Goal: Navigation & Orientation: Find specific page/section

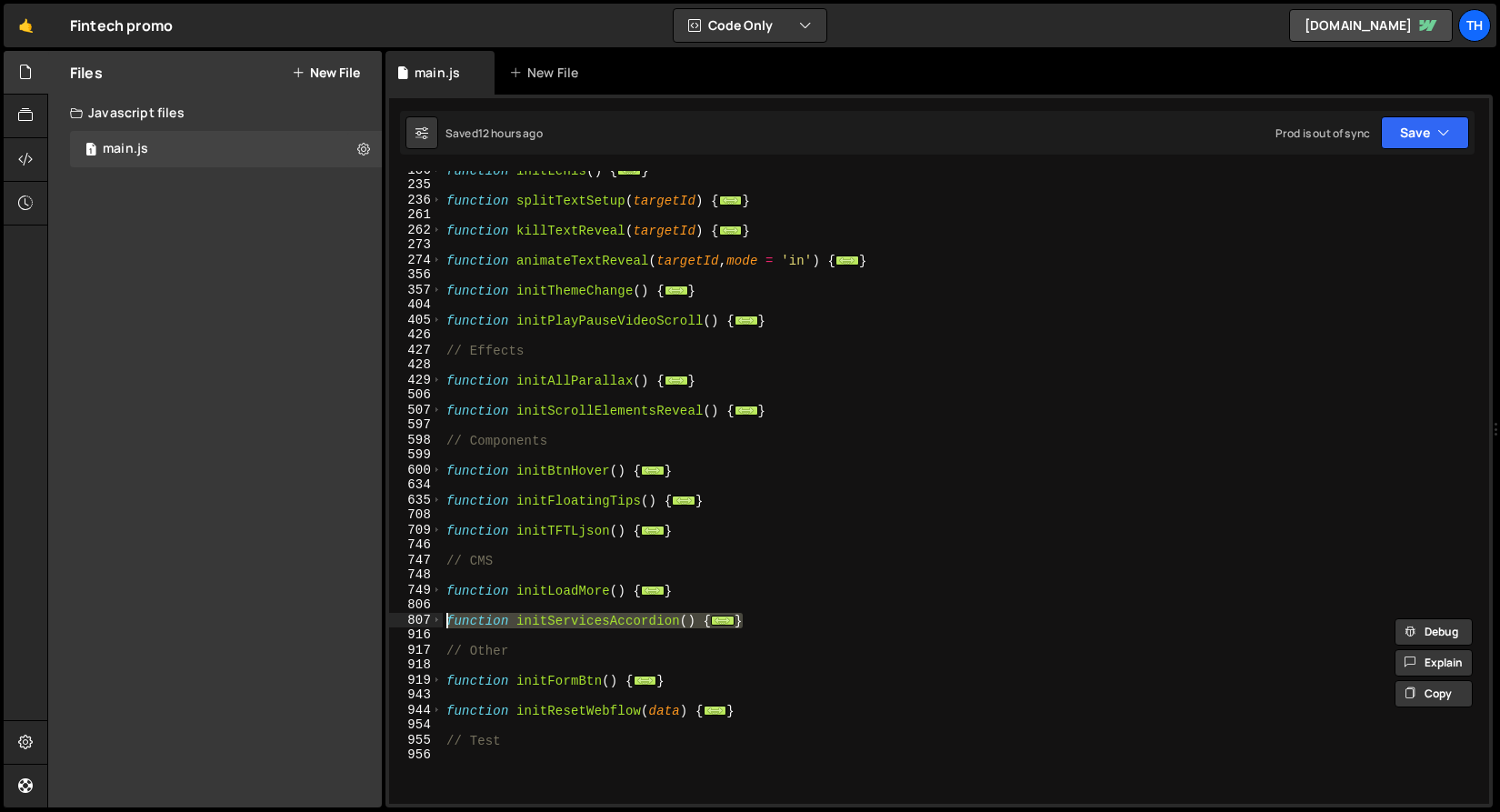
scroll to position [443, 0]
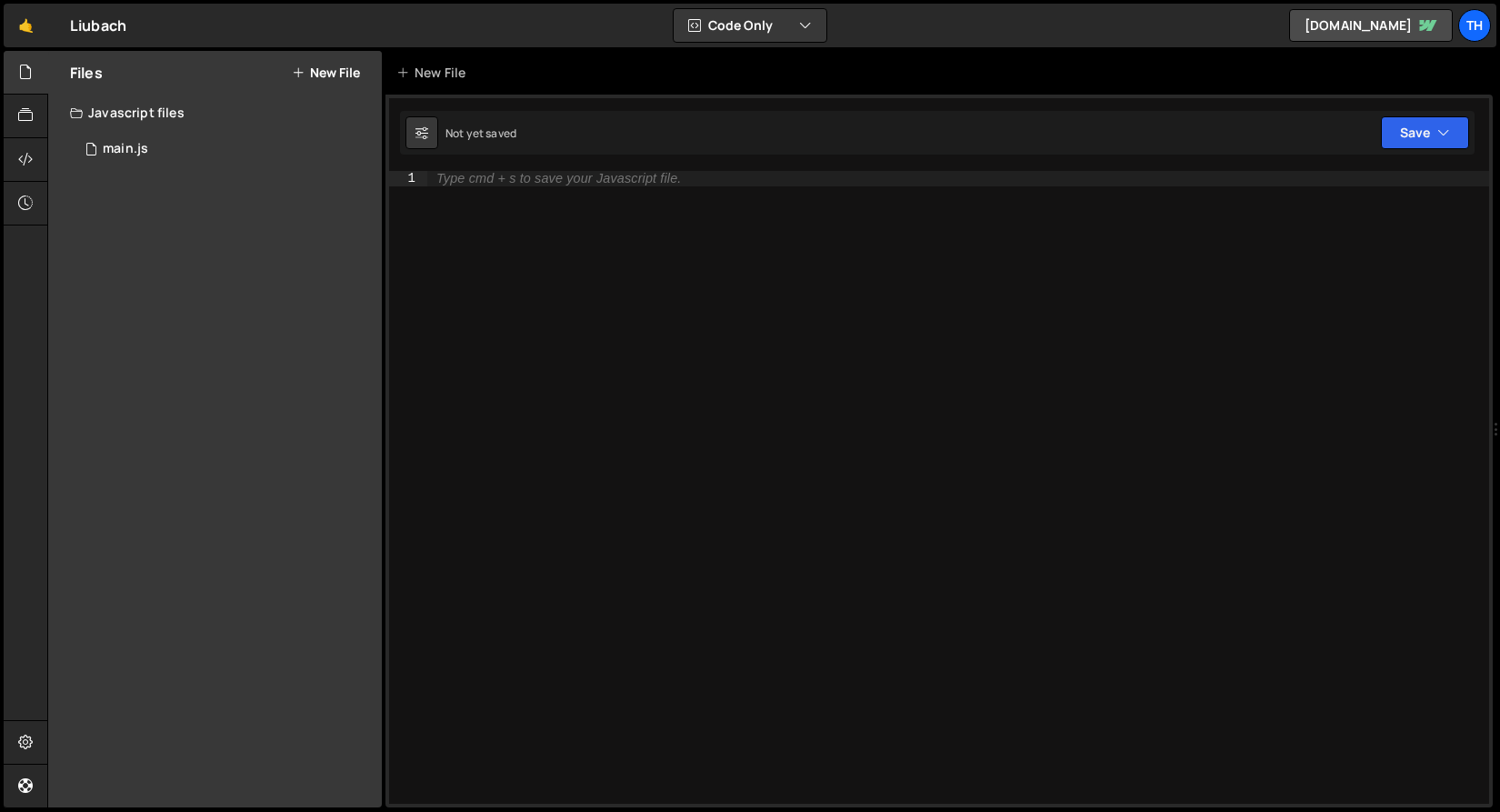
click at [117, 146] on div "main.js" at bounding box center [126, 148] width 46 height 16
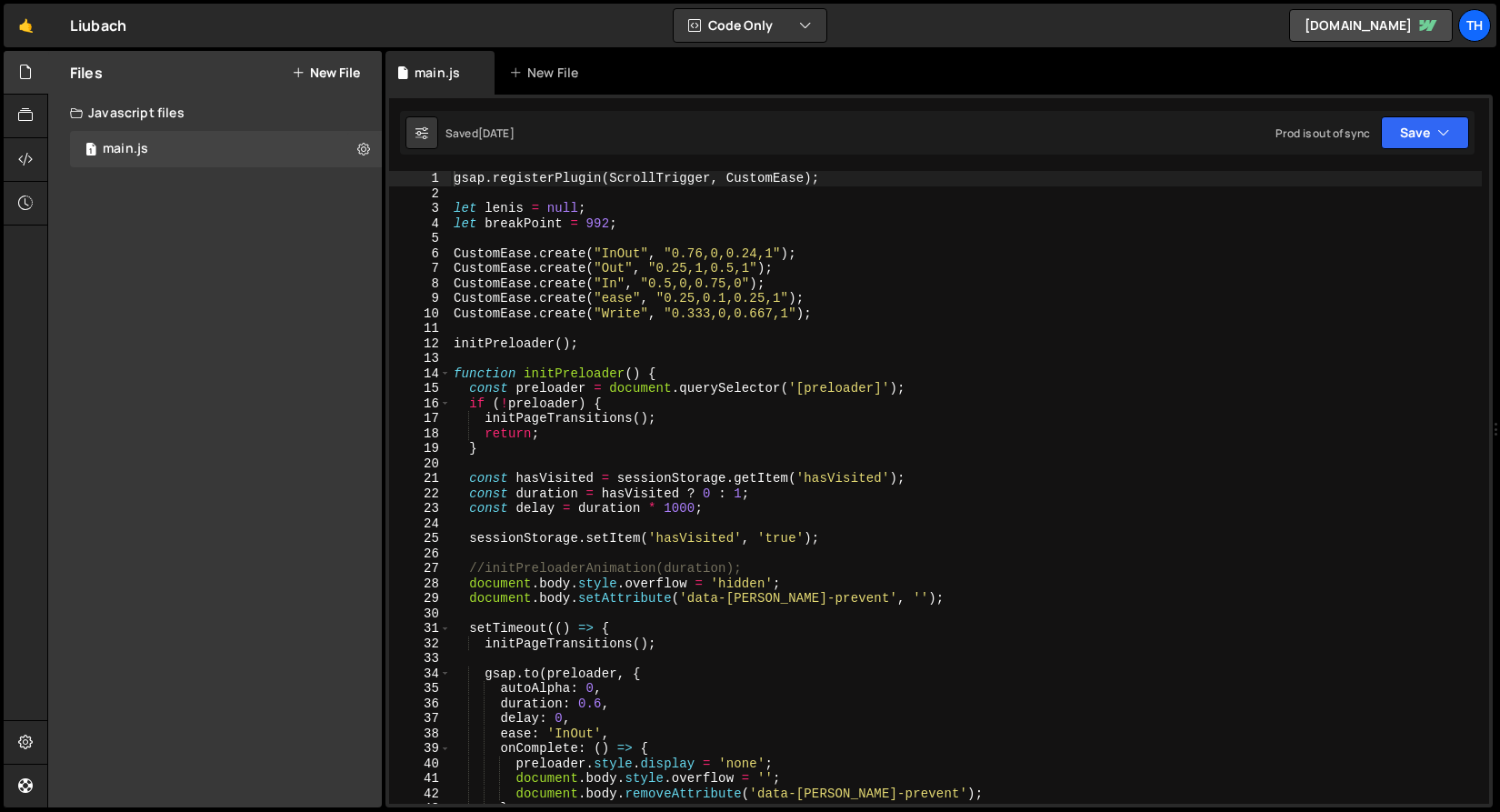
scroll to position [4805, 0]
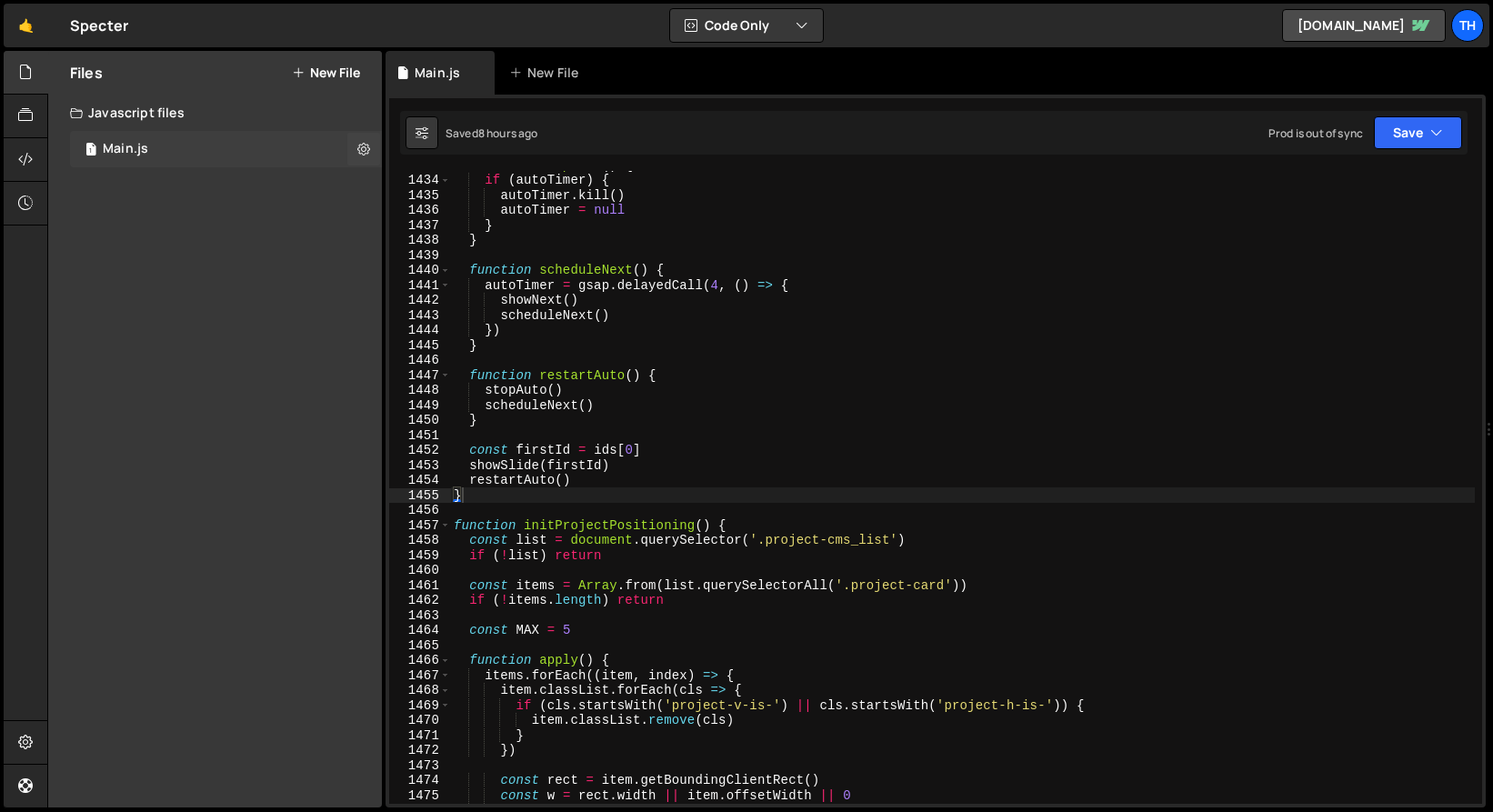
scroll to position [19584, 0]
click at [23, 30] on link "🤙" at bounding box center [26, 26] width 45 height 44
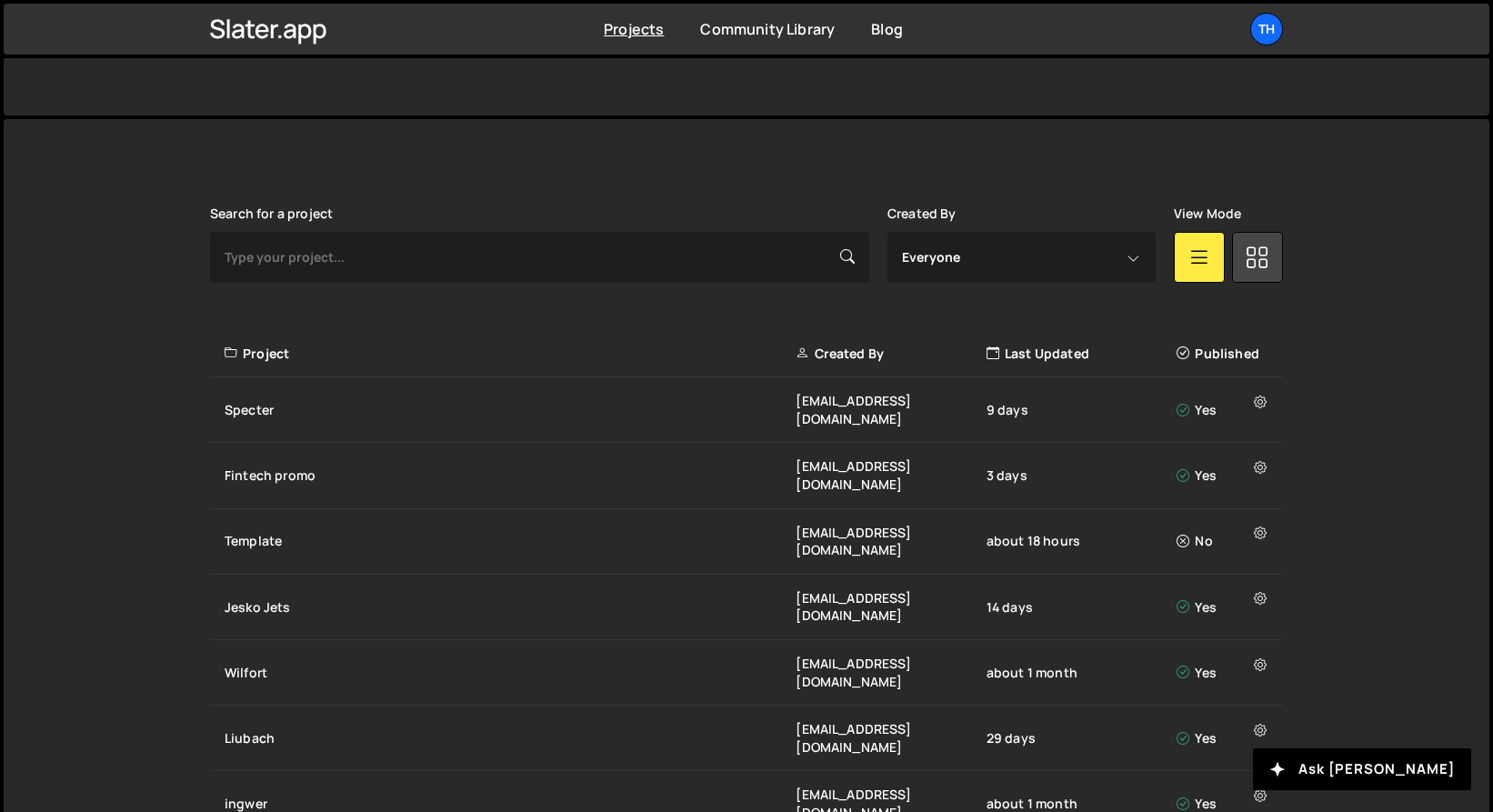
scroll to position [403, 0]
click at [300, 600] on div "Jesko Jets" at bounding box center [510, 609] width 572 height 18
